Goal: Transaction & Acquisition: Purchase product/service

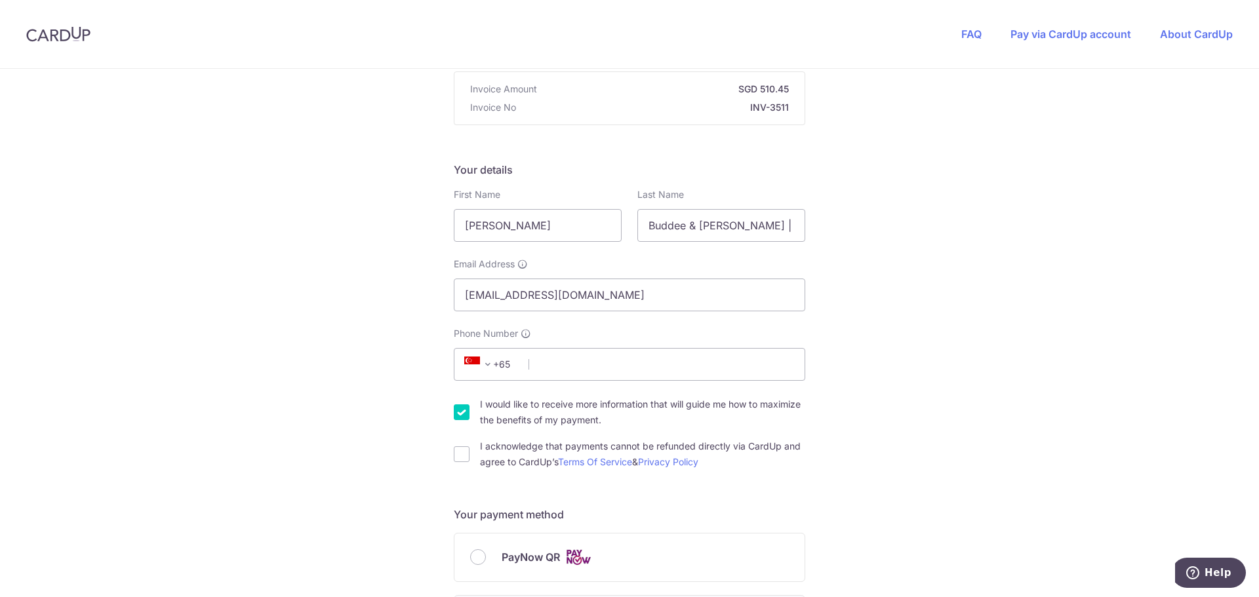
scroll to position [262, 0]
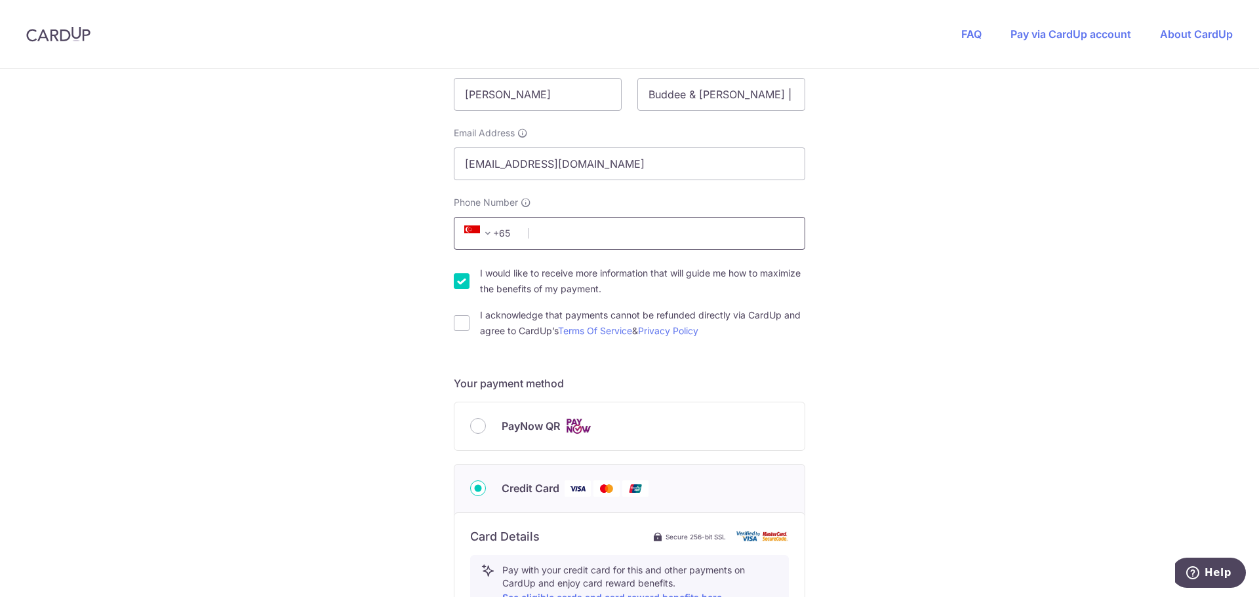
click at [559, 236] on input "Phone Number" at bounding box center [629, 233] width 351 height 33
type input "87643615"
type input "358676"
type input "[STREET_ADDRESS][PERSON_NAME]"
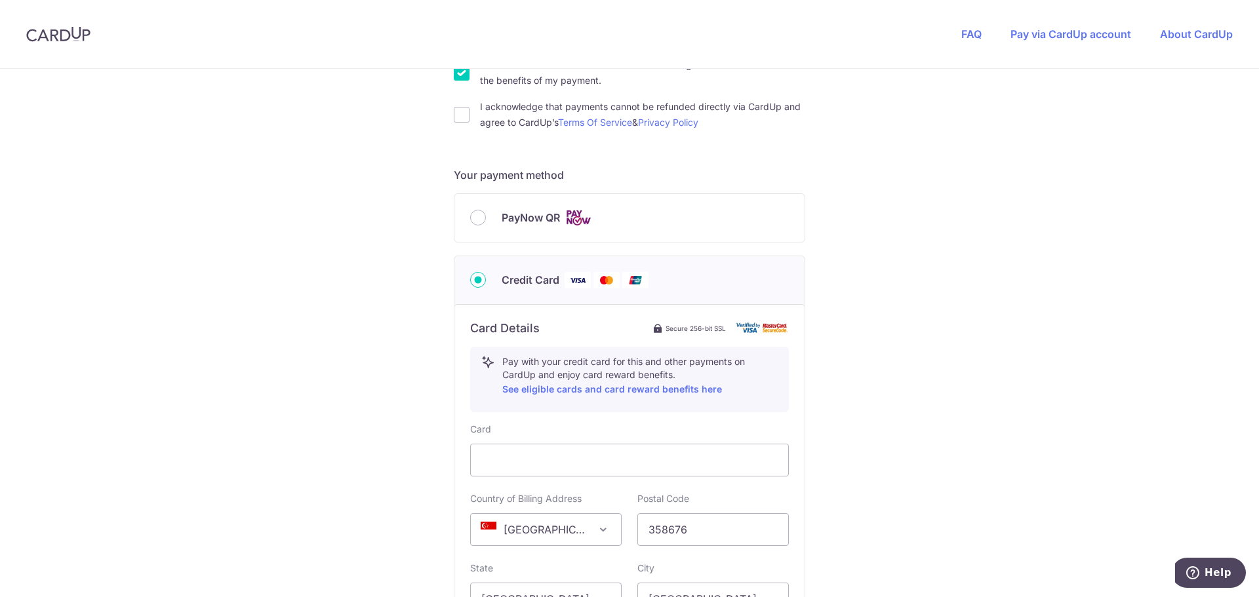
scroll to position [208, 0]
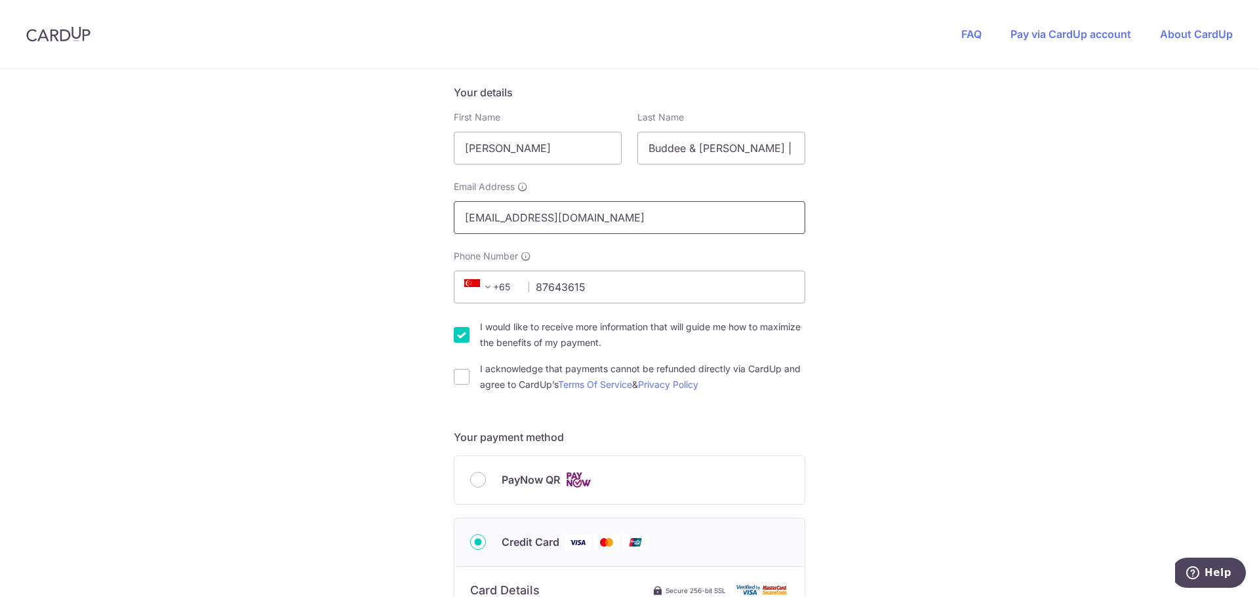
click at [507, 221] on input "[EMAIL_ADDRESS][DOMAIN_NAME]" at bounding box center [629, 217] width 351 height 33
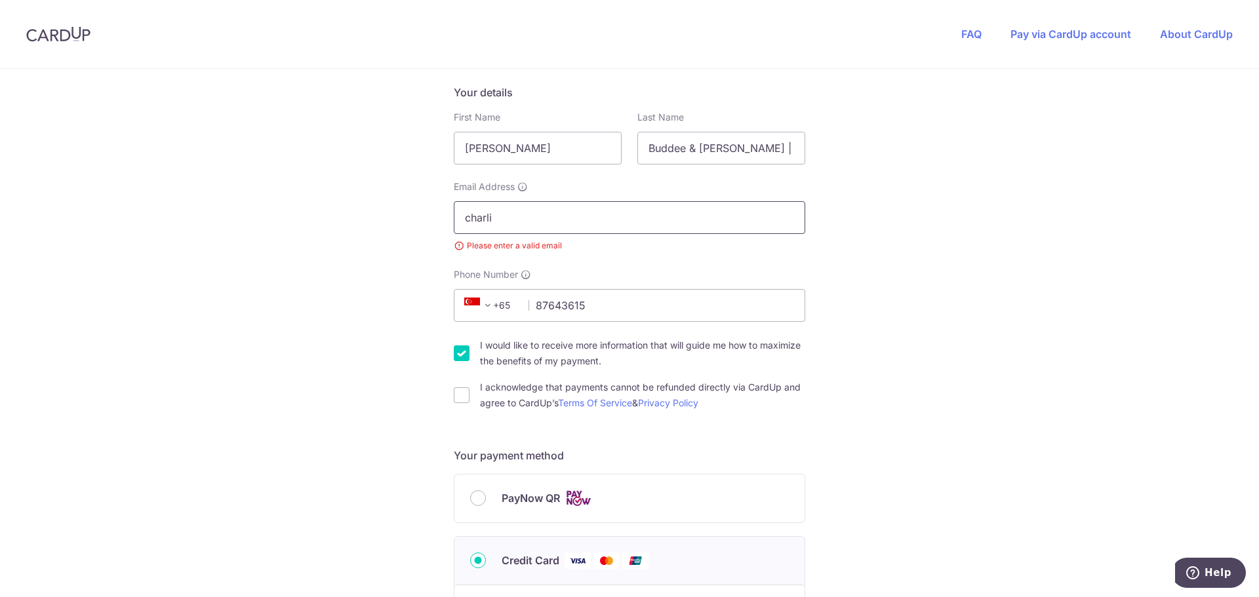
type input "[EMAIL_ADDRESS][PERSON_NAME][DOMAIN_NAME]"
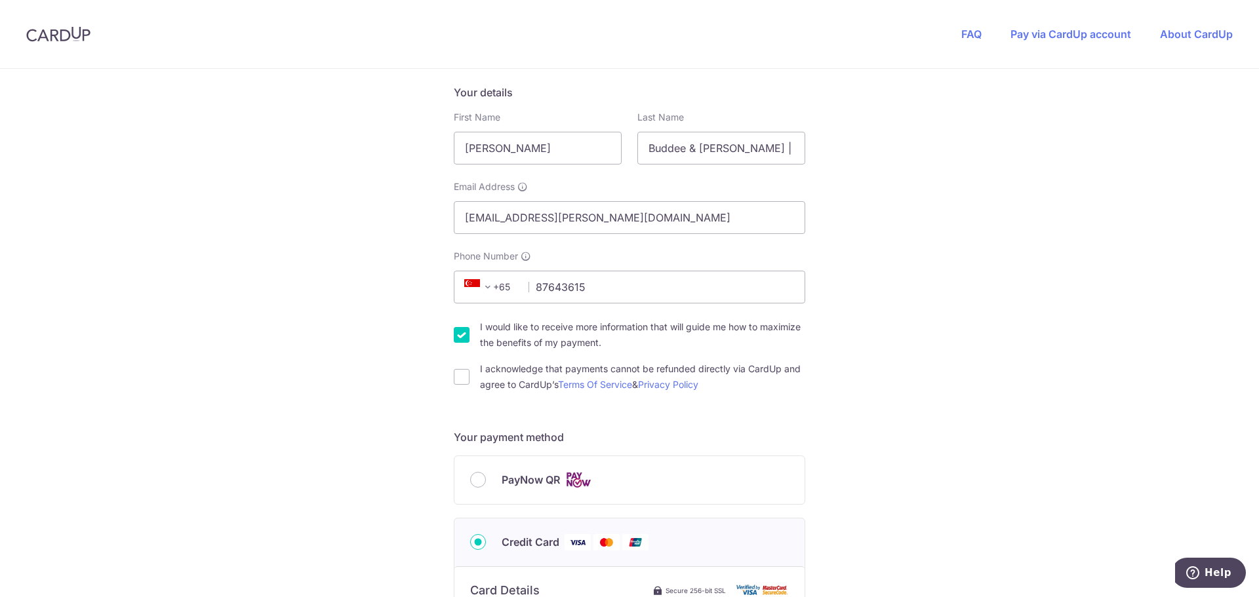
click at [463, 335] on input "I would like to receive more information that will guide me how to maximize the…" at bounding box center [462, 335] width 16 height 16
checkbox input "false"
click at [461, 387] on div "I acknowledge that payments cannot be refunded directly via CardUp and agree to…" at bounding box center [629, 376] width 351 height 31
click at [462, 374] on input "I acknowledge that payments cannot be refunded directly via CardUp and agree to…" at bounding box center [462, 377] width 16 height 16
checkbox input "true"
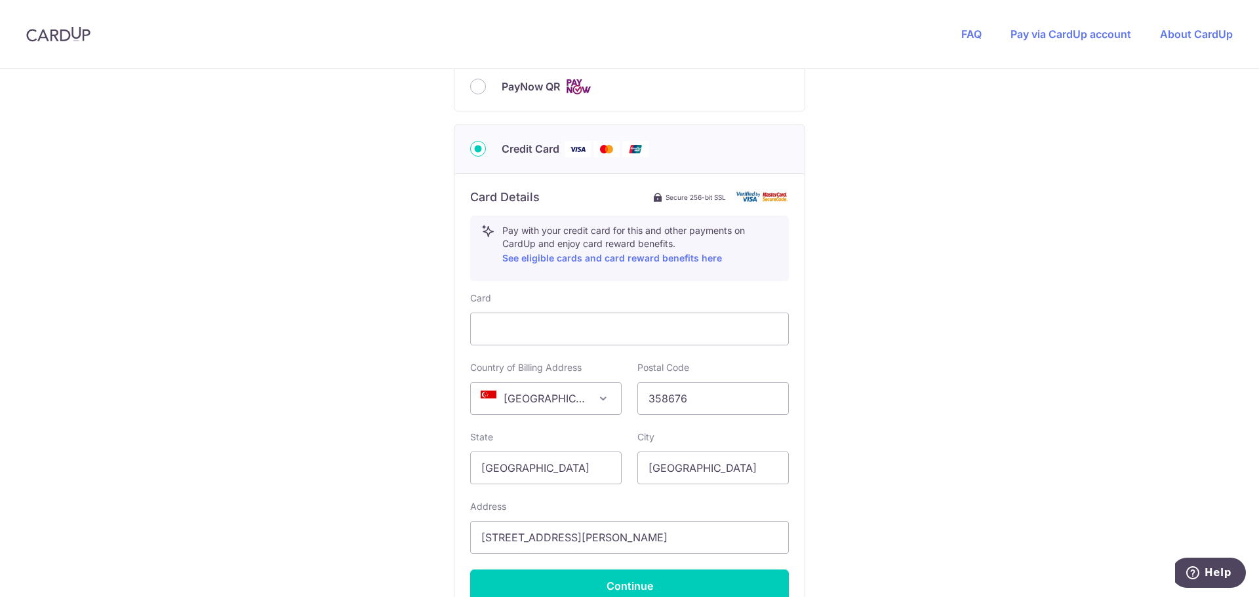
scroll to position [667, 0]
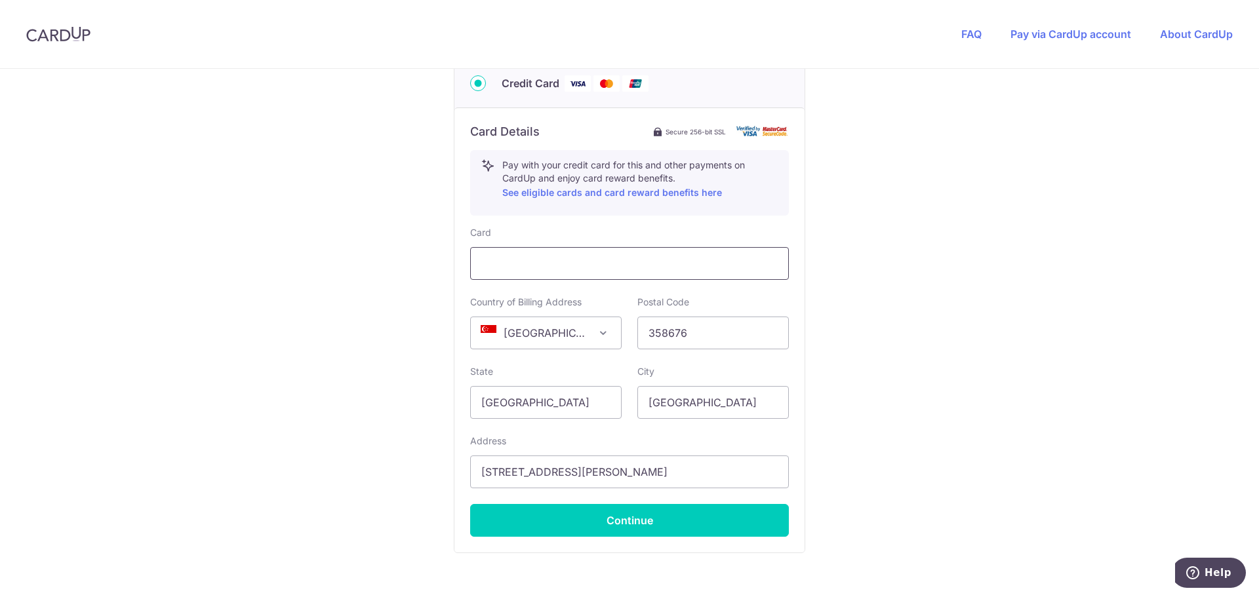
click at [538, 277] on div at bounding box center [629, 263] width 319 height 33
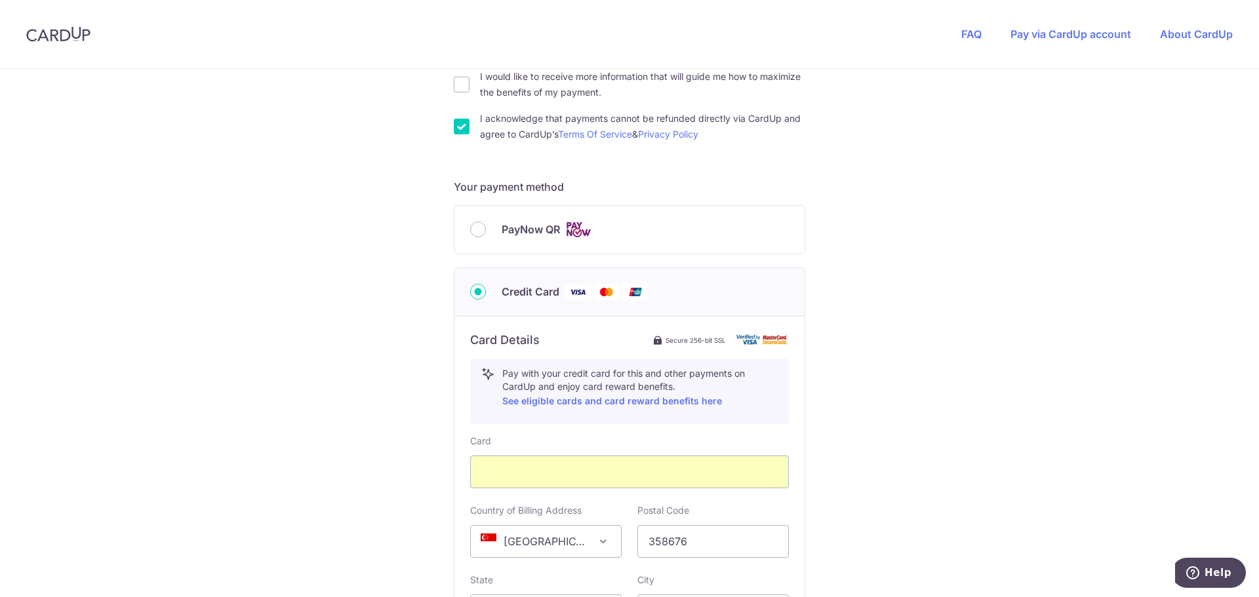
scroll to position [751, 0]
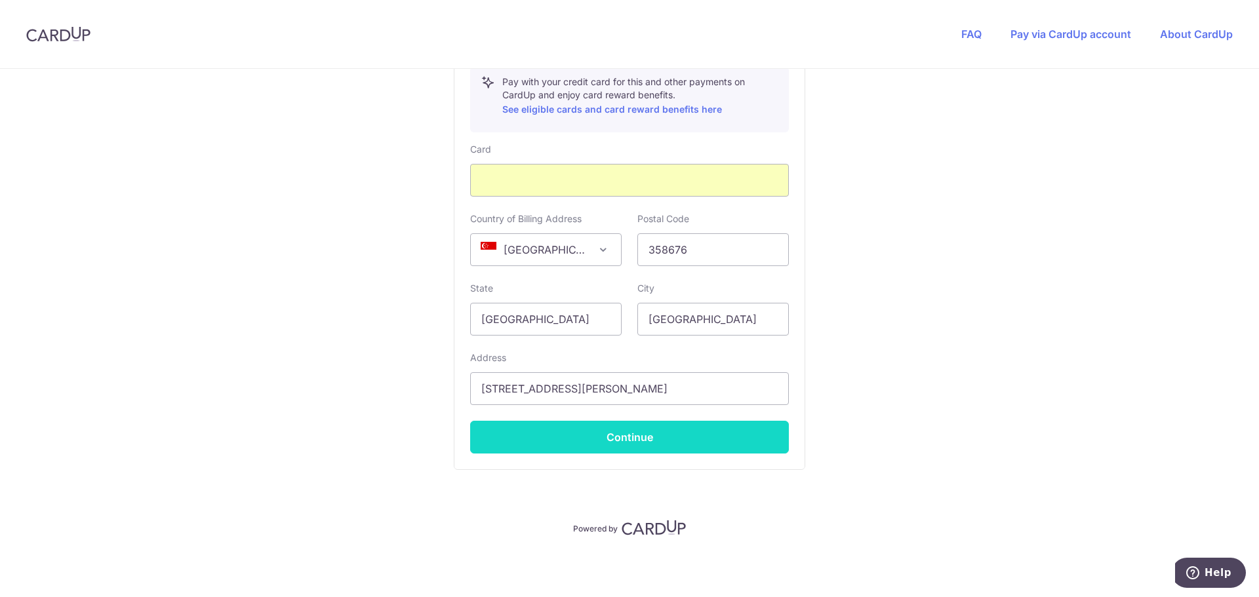
click at [597, 442] on button "Continue" at bounding box center [629, 437] width 319 height 33
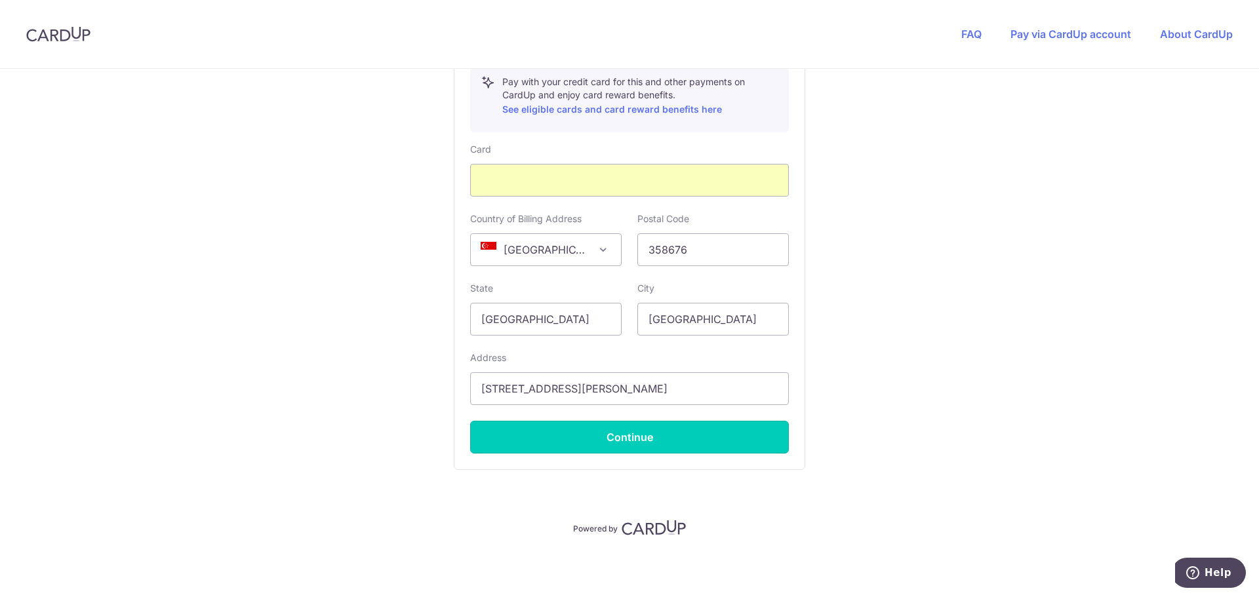
type input "**** 8026"
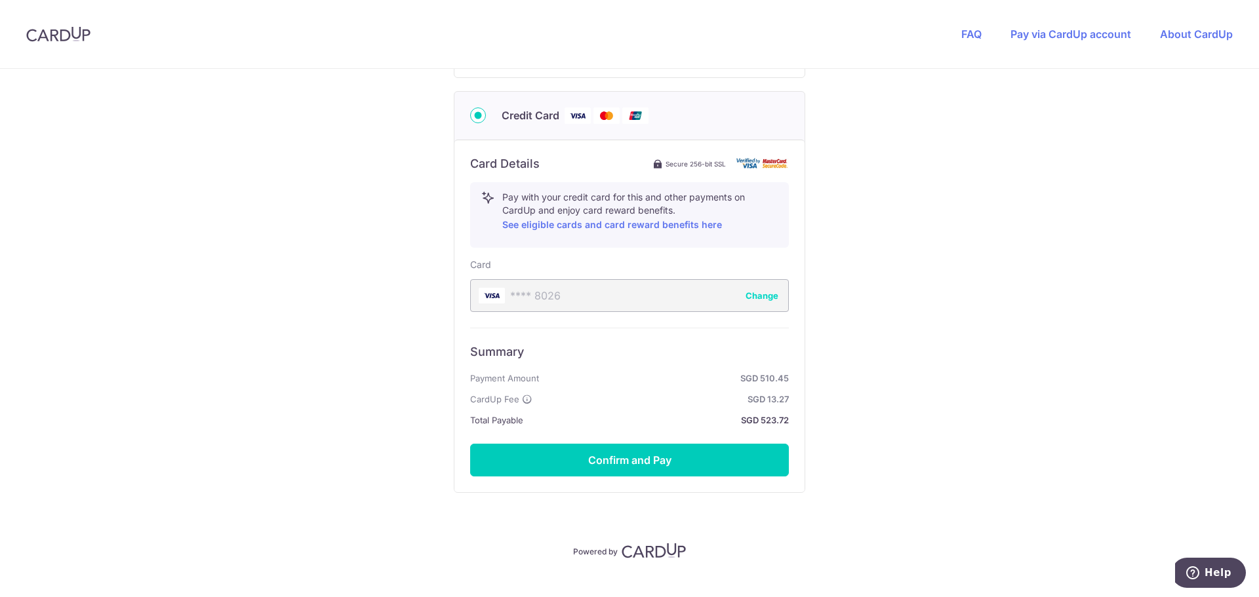
scroll to position [658, 0]
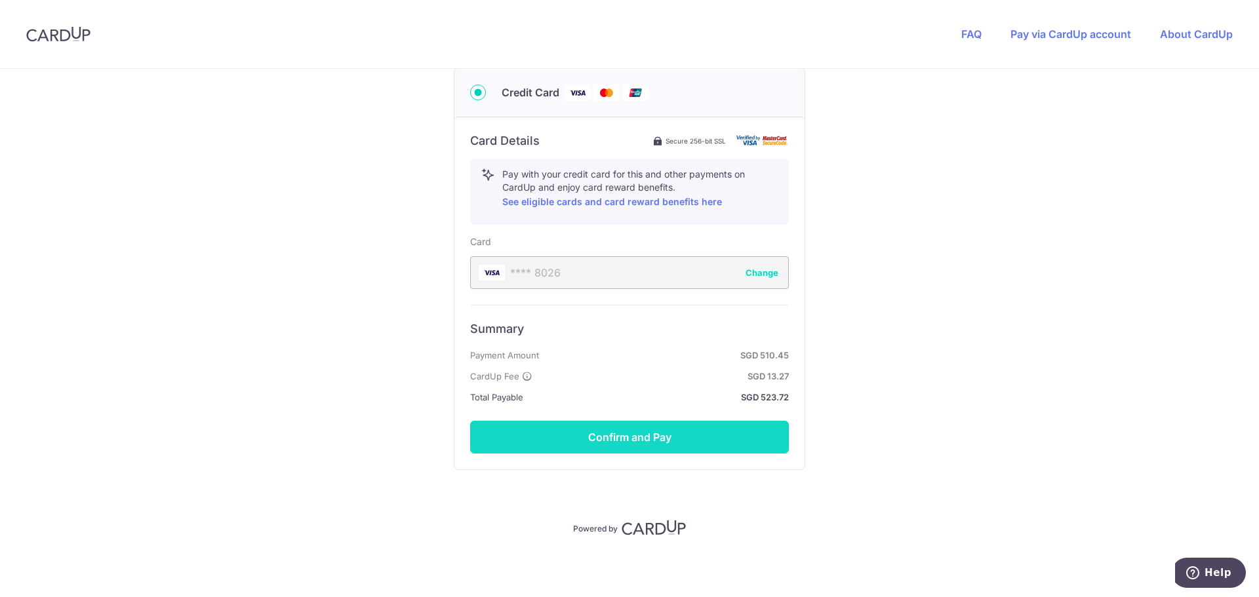
click at [724, 443] on button "Confirm and Pay" at bounding box center [629, 437] width 319 height 33
